Goal: Find specific page/section: Find specific page/section

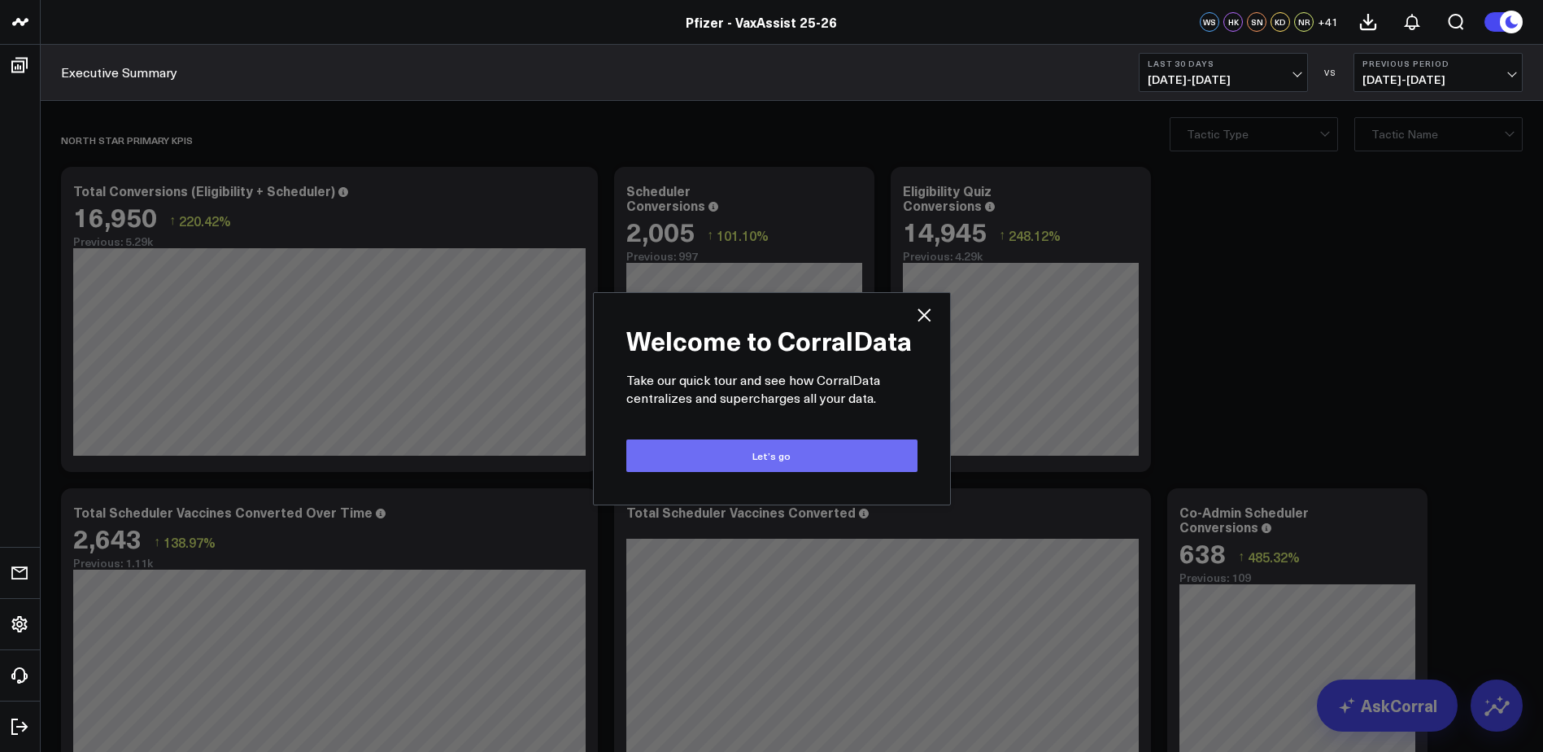
click at [840, 444] on button "Let’s go" at bounding box center [771, 455] width 291 height 33
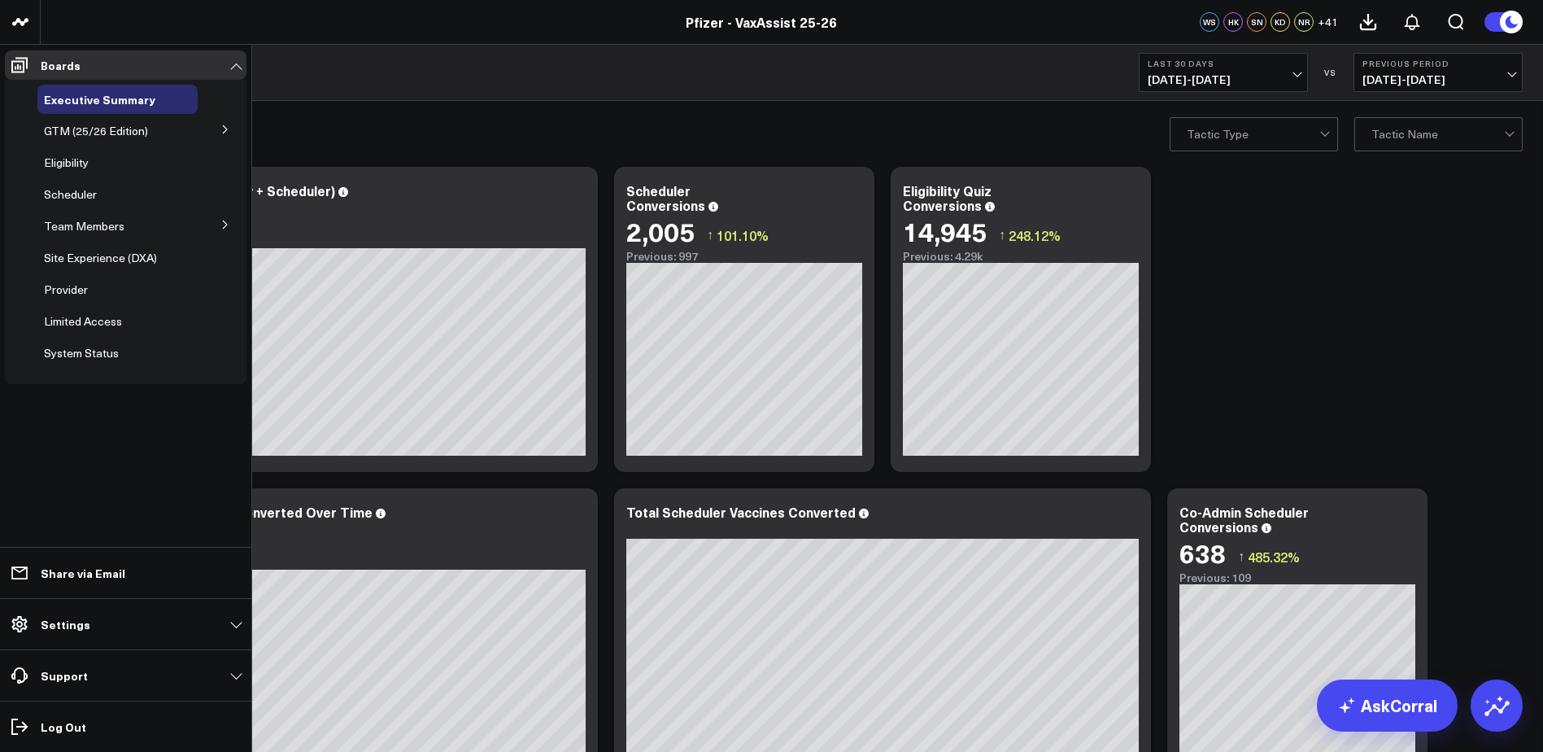
click at [225, 222] on icon at bounding box center [225, 225] width 10 height 10
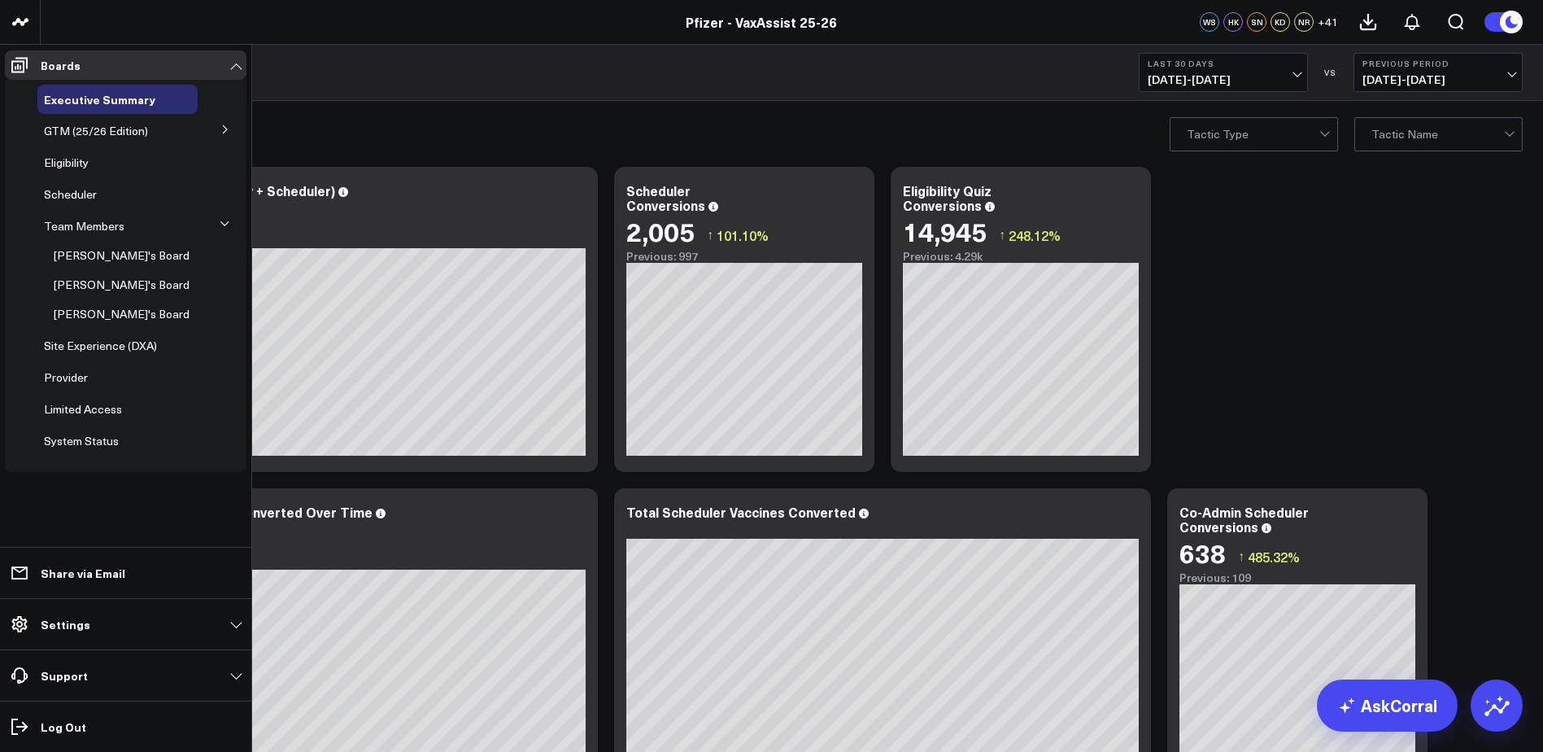
click at [225, 222] on icon at bounding box center [225, 224] width 10 height 10
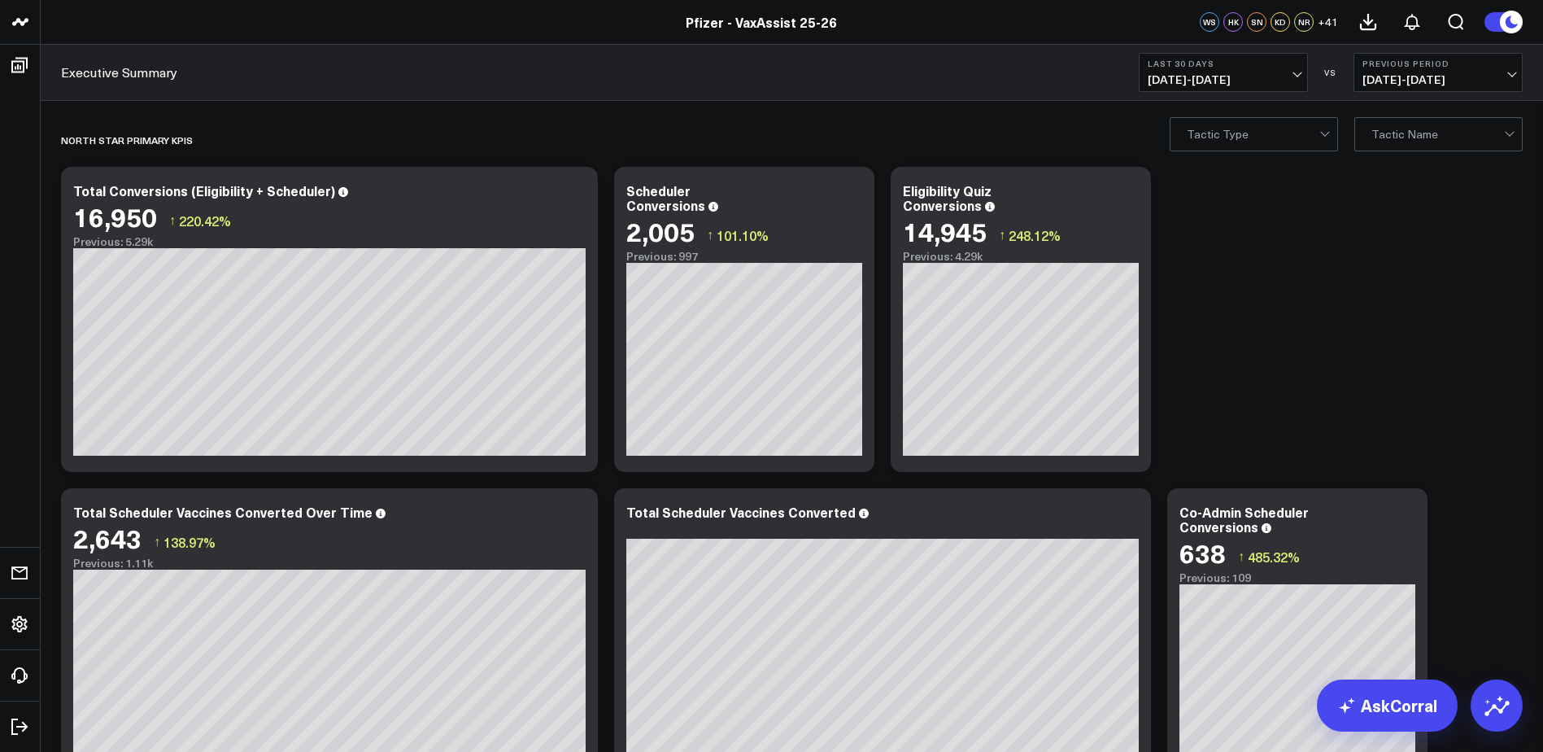
click at [1516, 16] on icon at bounding box center [1512, 22] width 18 height 18
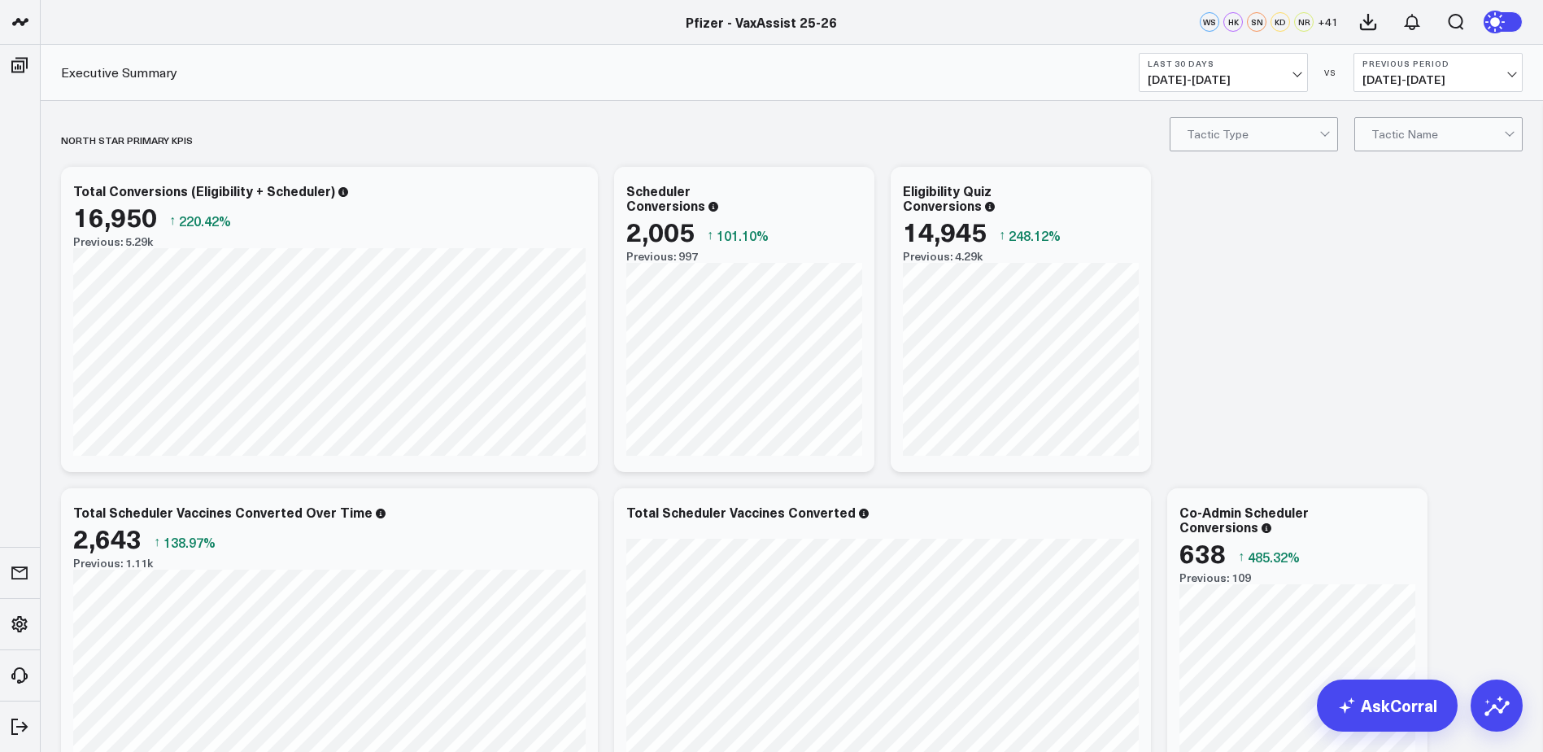
click at [1513, 22] on icon at bounding box center [1499, 21] width 29 height 29
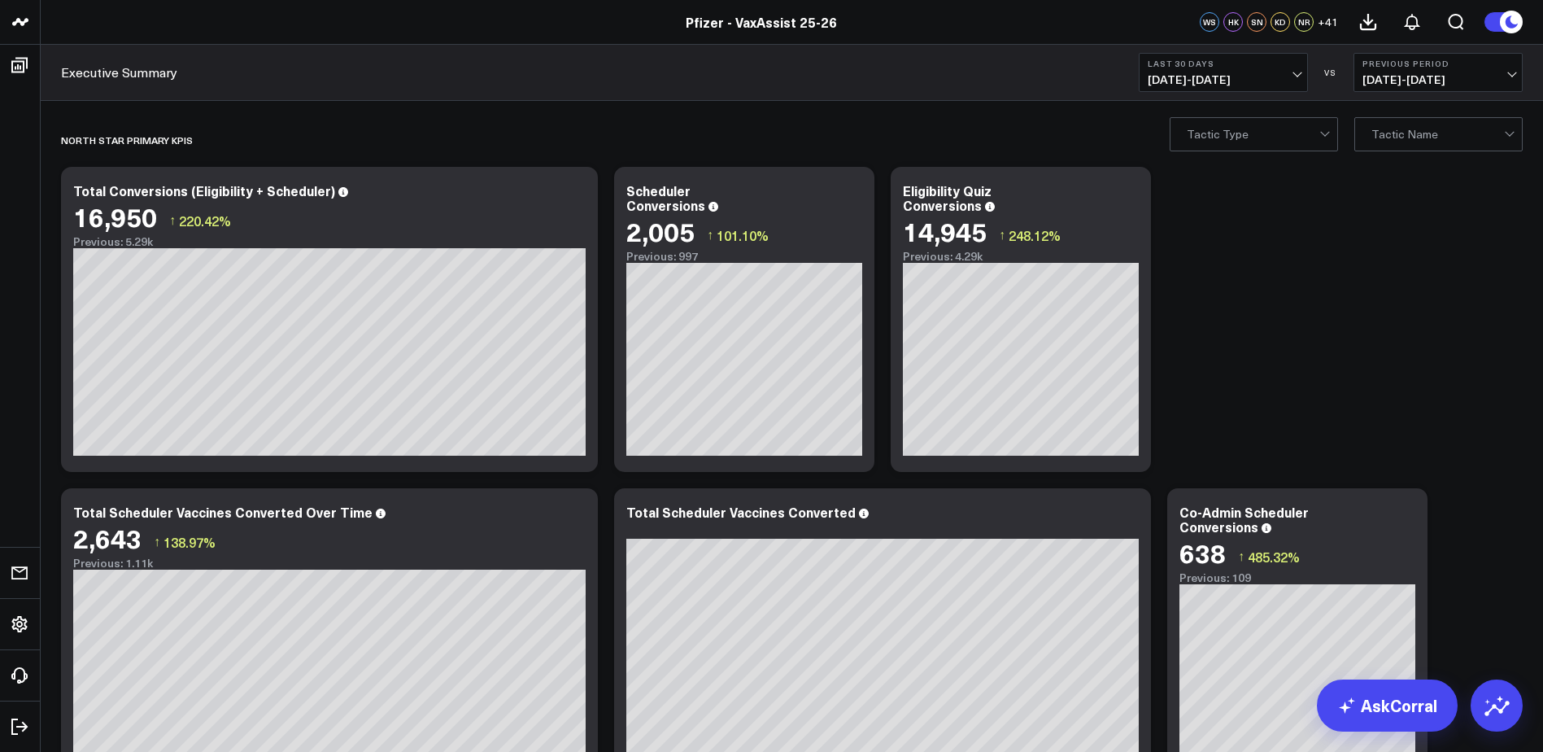
click at [1513, 22] on icon at bounding box center [1512, 22] width 18 height 18
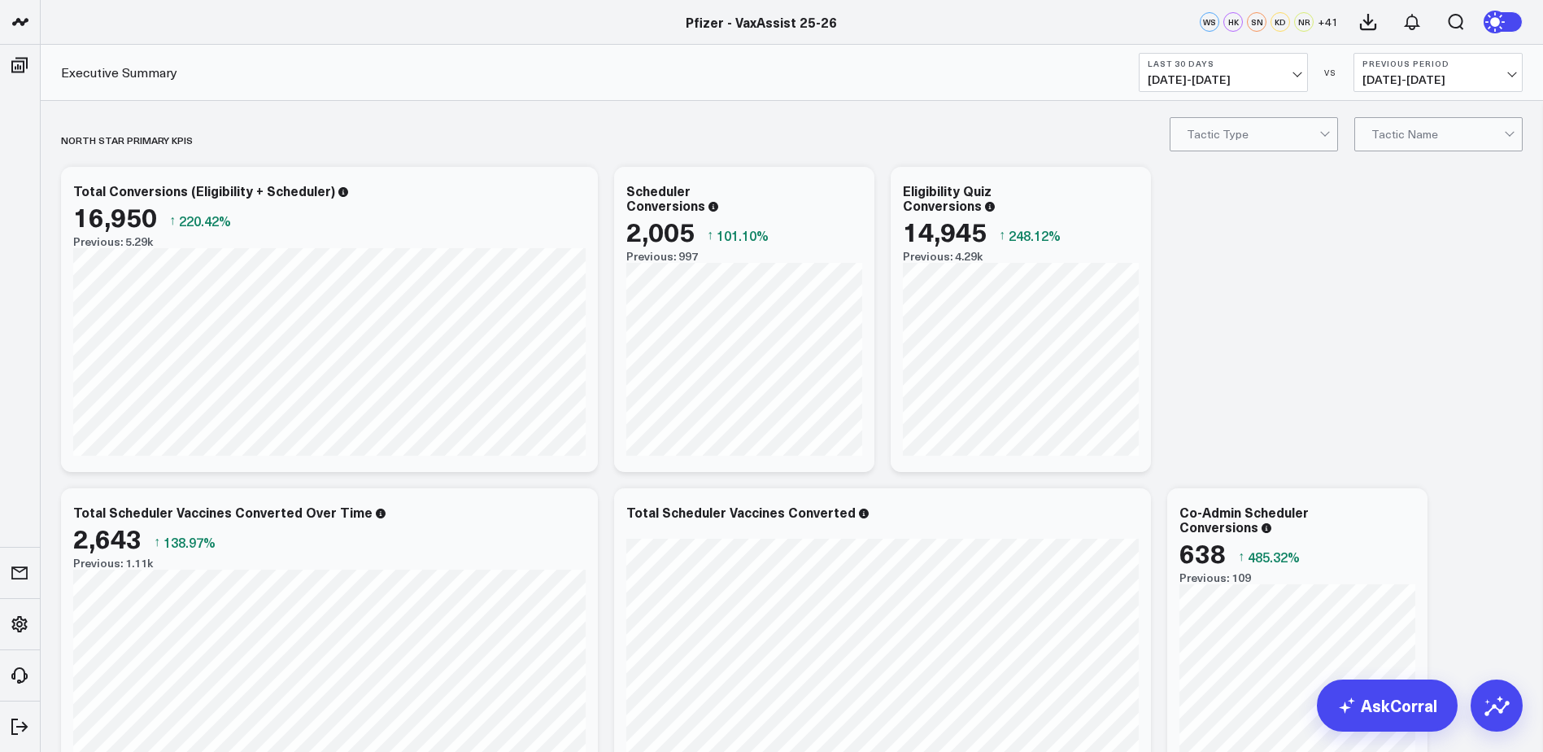
click at [1513, 22] on icon at bounding box center [1499, 21] width 29 height 29
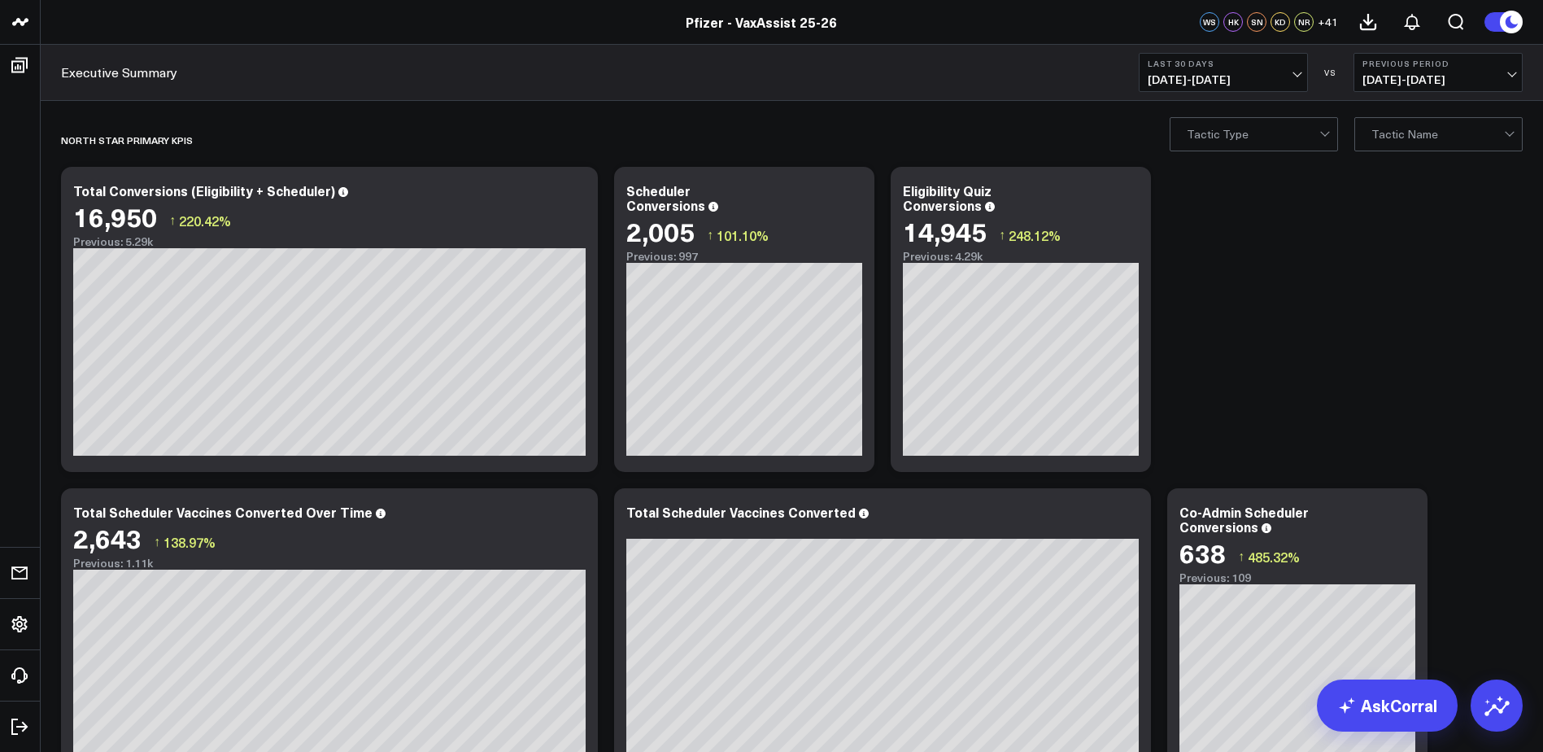
click at [1327, 18] on span "+ 41" at bounding box center [1328, 21] width 20 height 11
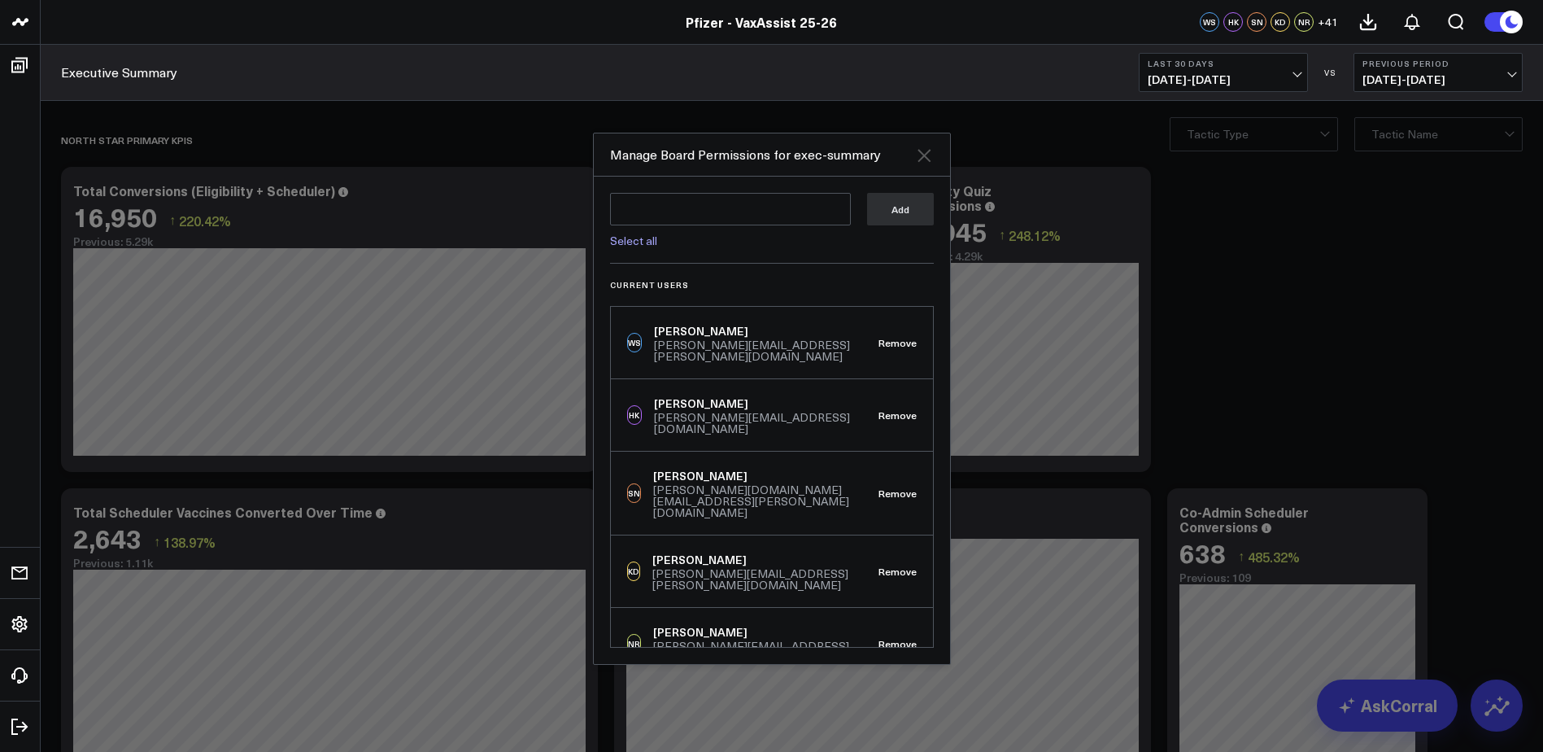
click at [928, 152] on icon at bounding box center [924, 155] width 13 height 13
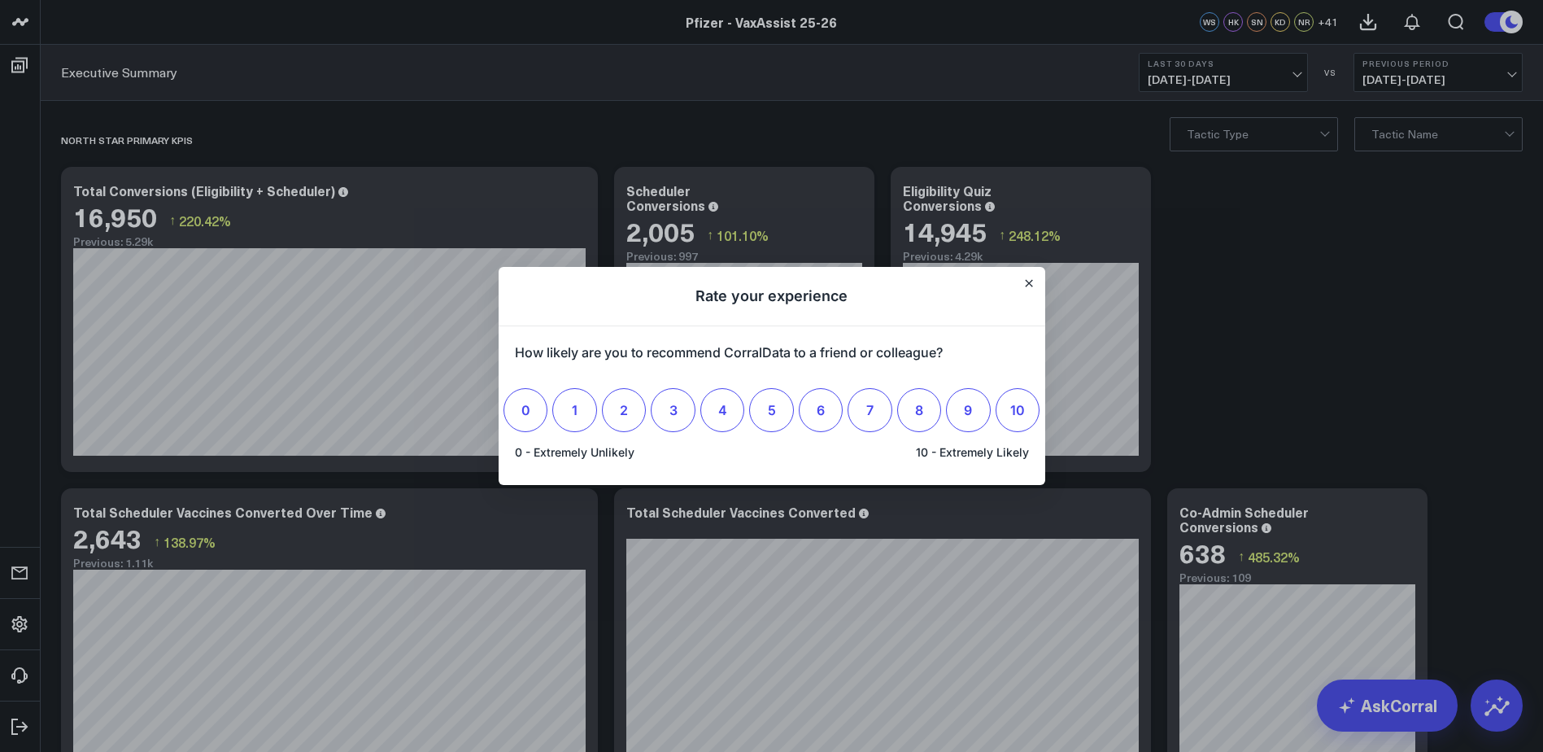
click at [1023, 277] on h1 "Rate your experience" at bounding box center [772, 296] width 547 height 59
click at [1030, 286] on icon "Close" at bounding box center [1028, 283] width 7 height 7
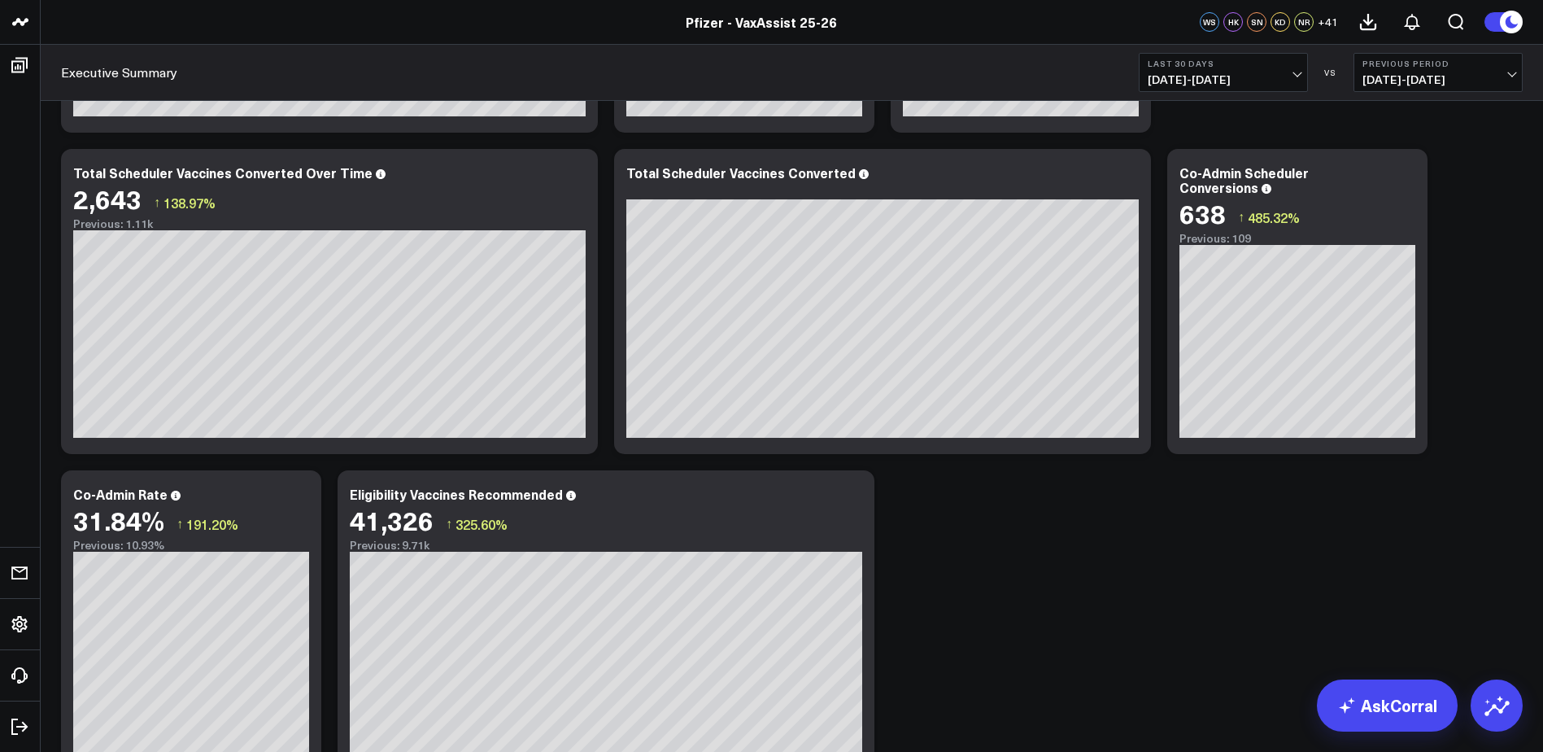
scroll to position [244, 0]
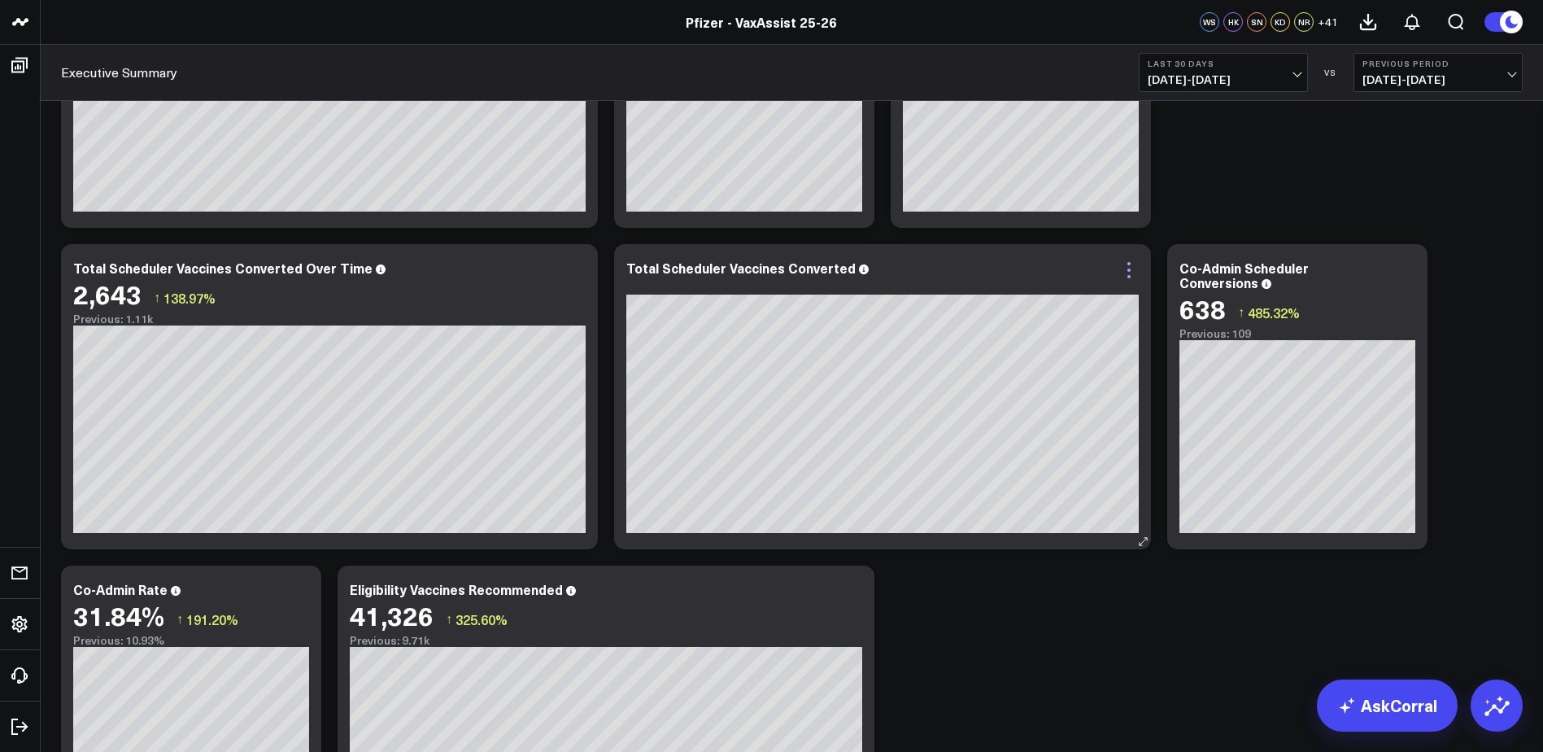
click at [1120, 272] on icon at bounding box center [1129, 270] width 20 height 20
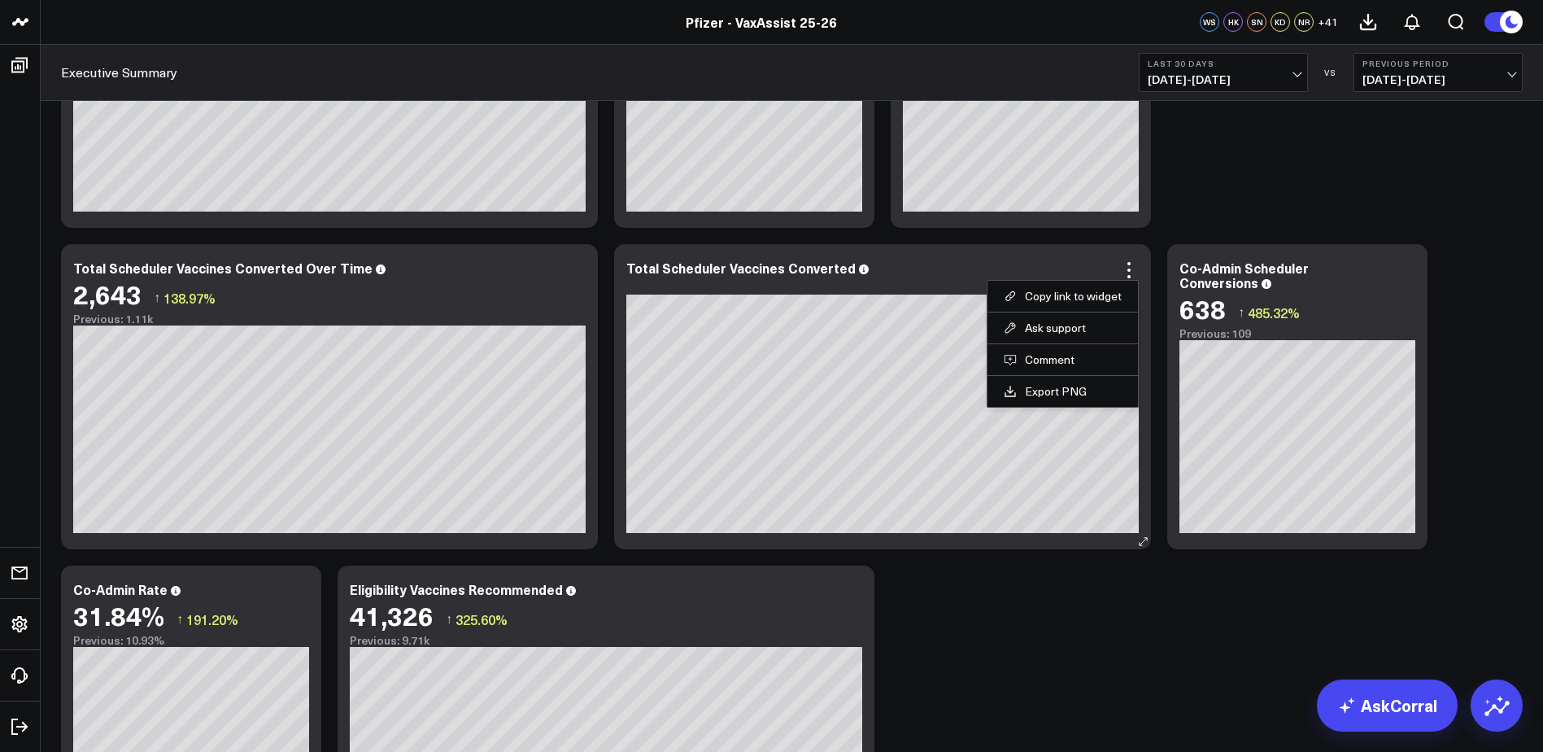
click at [1116, 258] on div "Total Scheduler Vaccines Converted" at bounding box center [882, 396] width 537 height 305
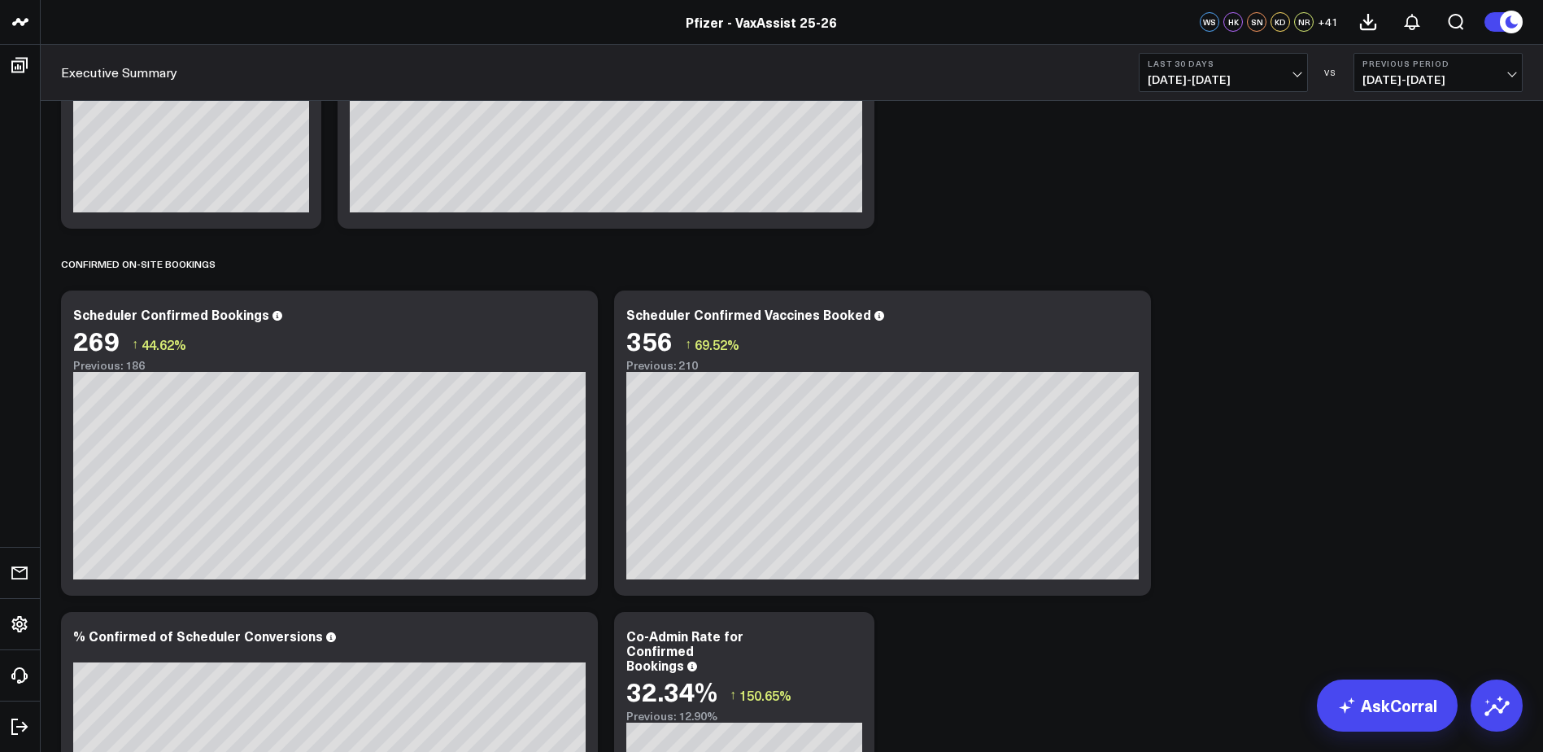
scroll to position [976, 0]
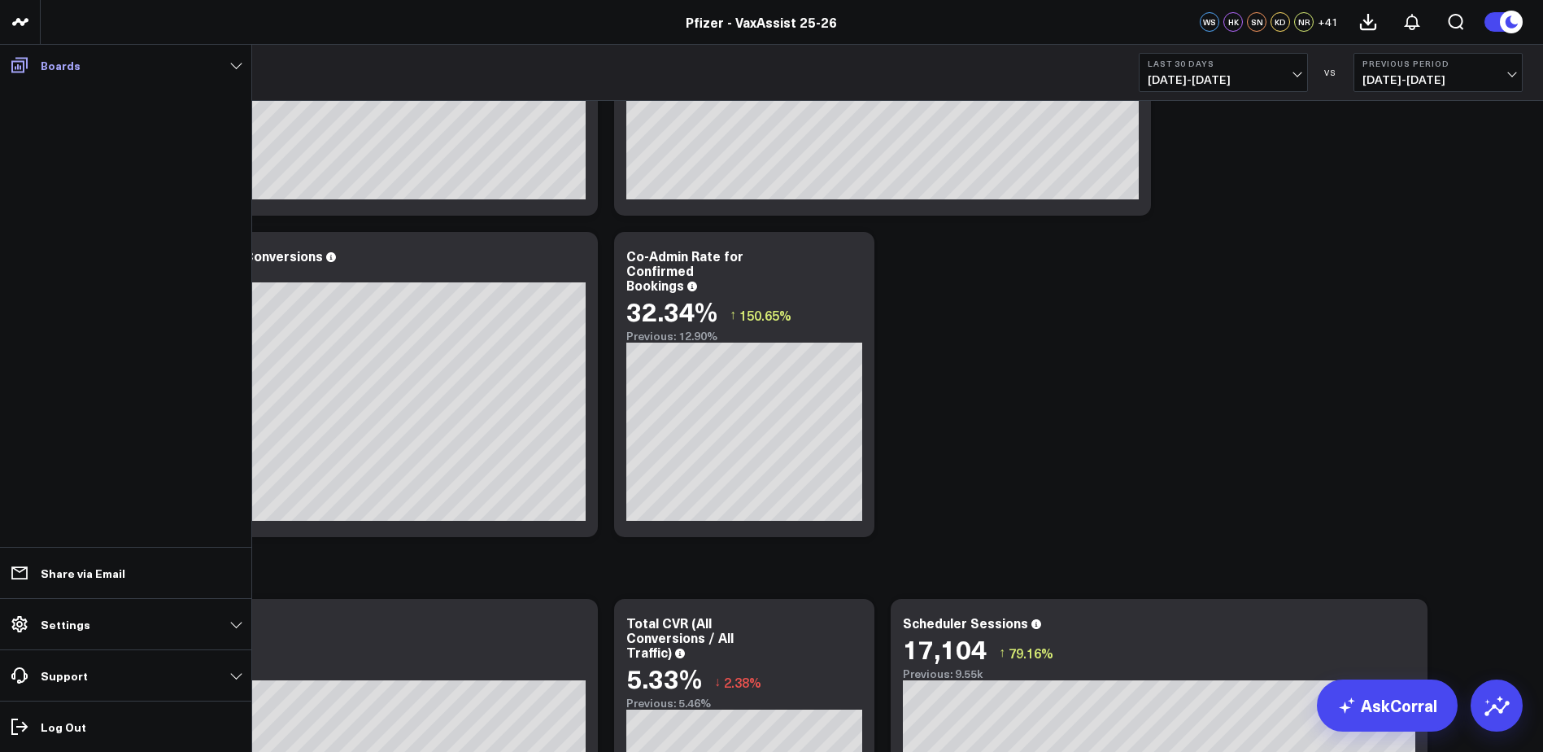
click at [16, 64] on icon at bounding box center [20, 65] width 20 height 20
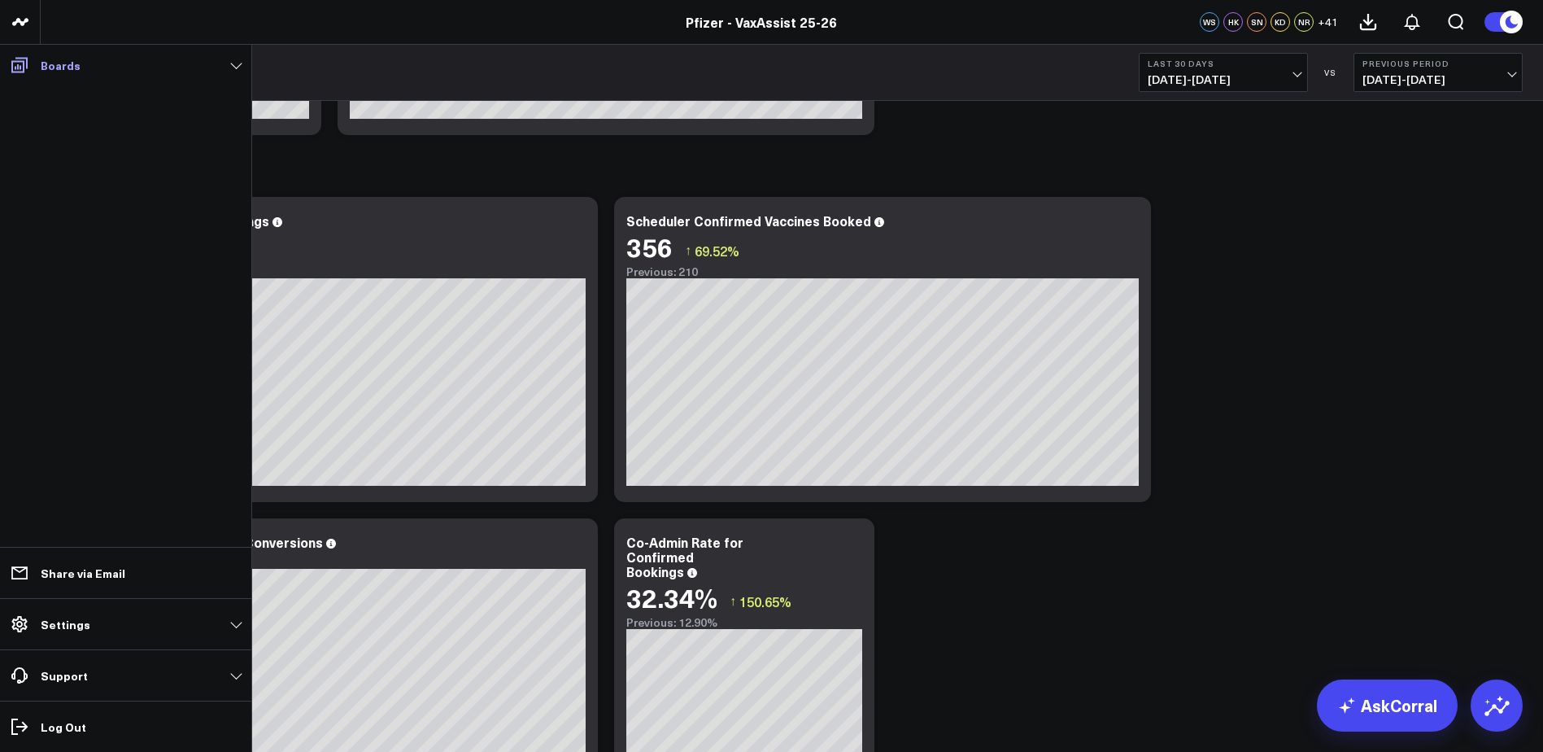
click at [15, 56] on icon at bounding box center [20, 65] width 20 height 20
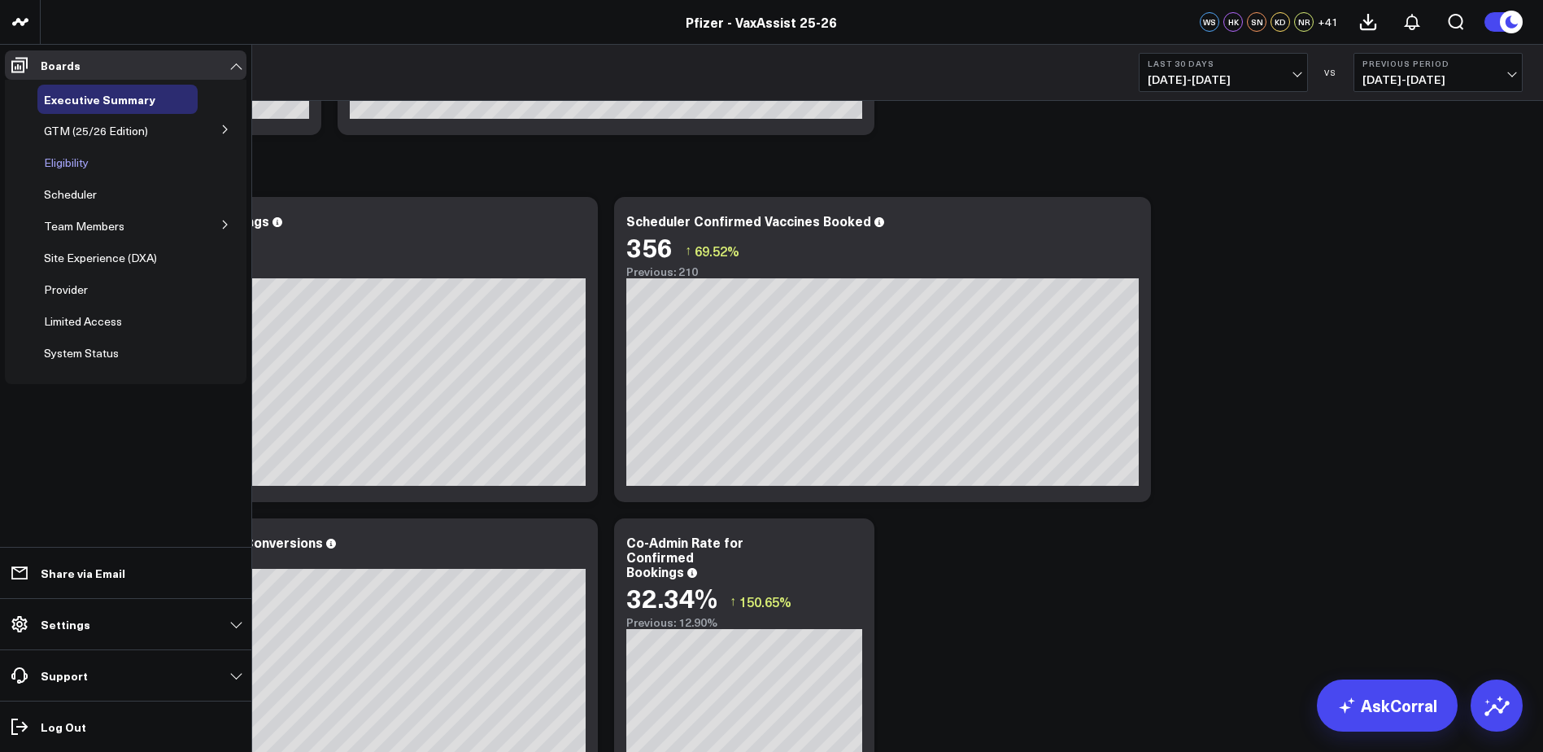
click at [62, 164] on span "Eligibility" at bounding box center [66, 162] width 45 height 15
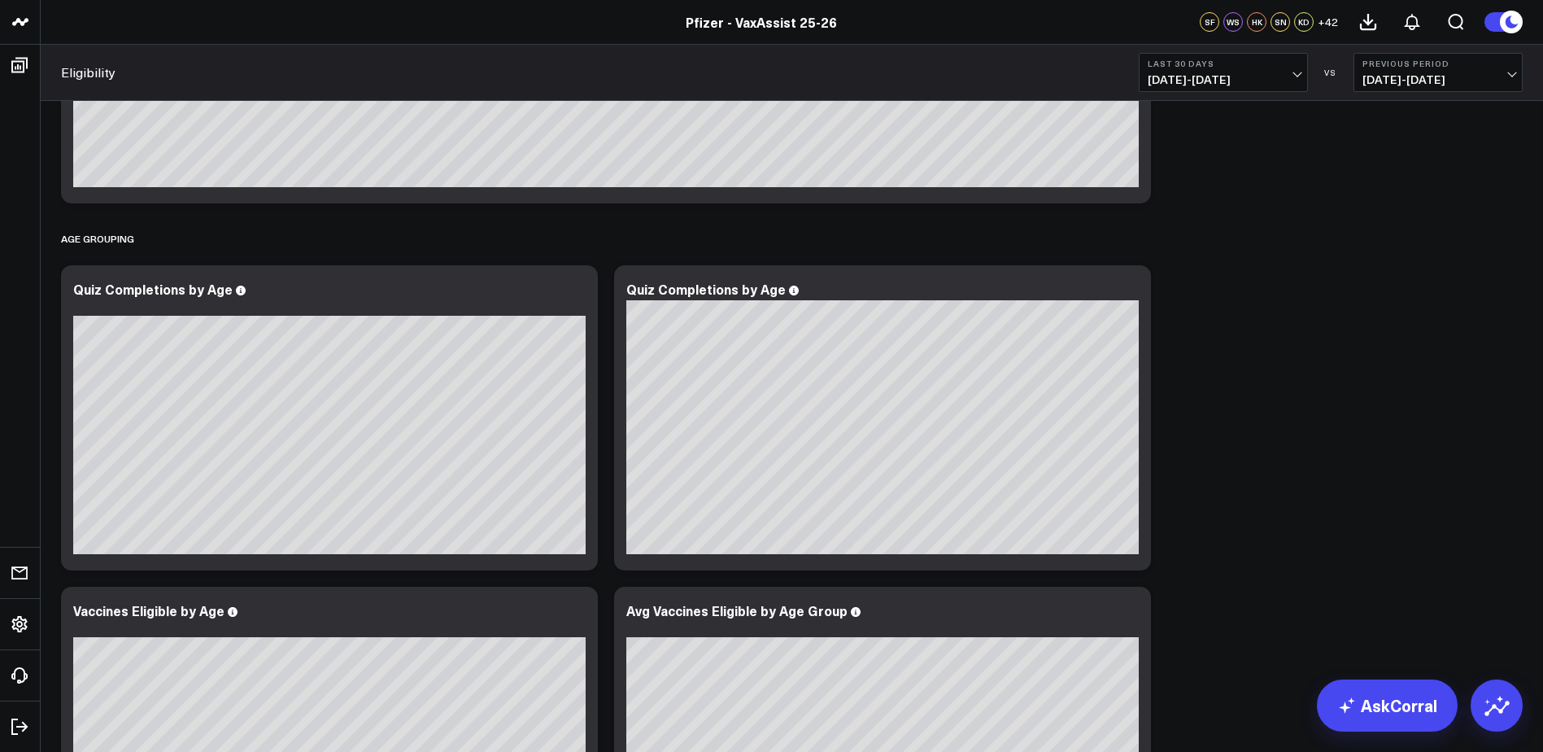
scroll to position [2154, 0]
